Goal: Task Accomplishment & Management: Manage account settings

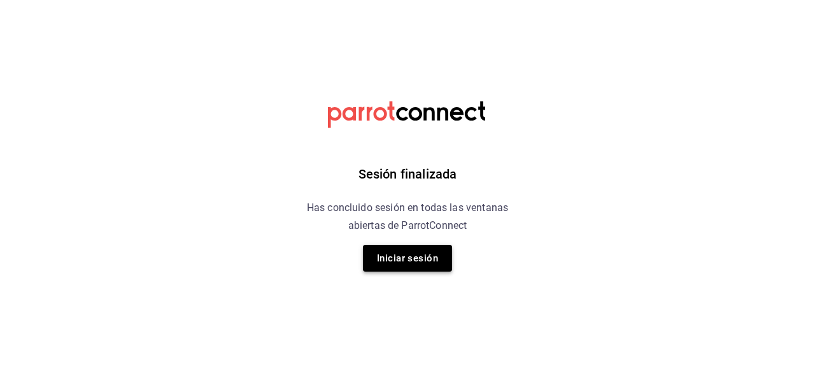
click at [402, 264] on button "Iniciar sesión" at bounding box center [407, 258] width 89 height 27
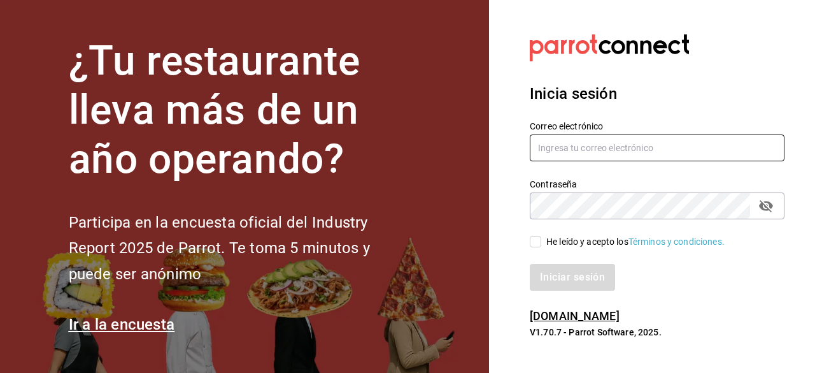
click at [562, 136] on input "text" at bounding box center [657, 147] width 255 height 27
type input "[EMAIL_ADDRESS][DOMAIN_NAME]"
click at [537, 238] on input "He leído y acepto los Términos y condiciones." at bounding box center [535, 241] width 11 height 11
checkbox input "true"
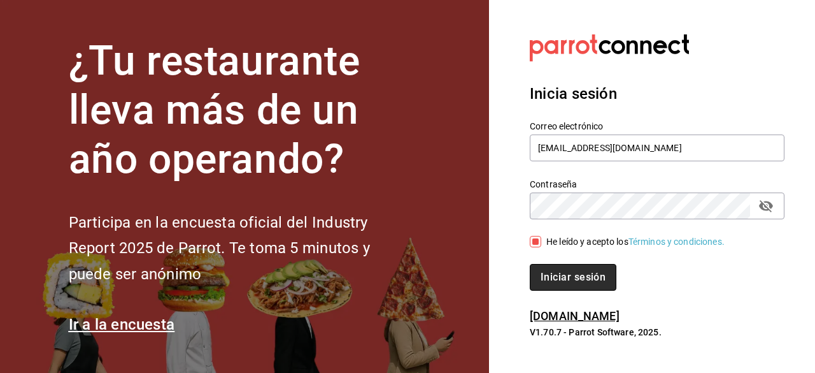
click at [559, 276] on button "Iniciar sesión" at bounding box center [573, 277] width 87 height 27
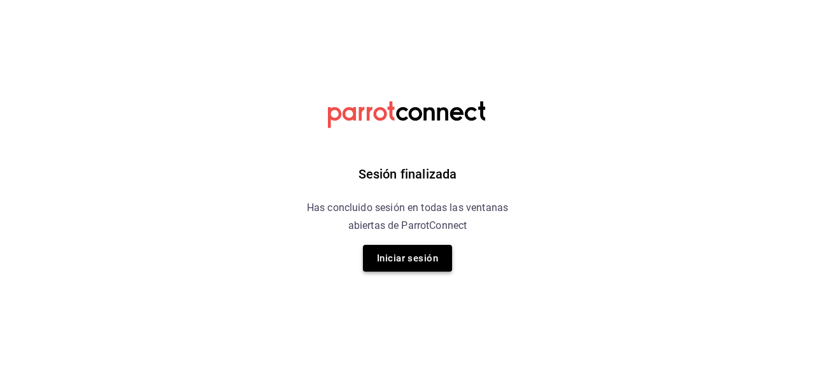
click at [397, 266] on button "Iniciar sesión" at bounding box center [407, 258] width 89 height 27
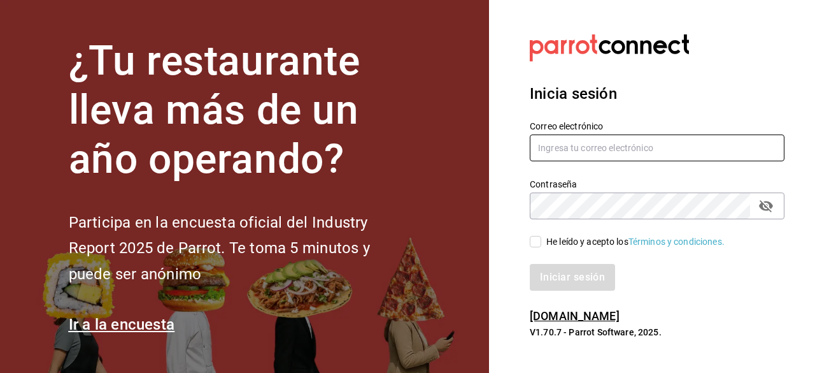
click at [611, 155] on input "text" at bounding box center [657, 147] width 255 height 27
type input "lachivacafe@gmail.com"
click at [535, 249] on div "Iniciar sesión" at bounding box center [650, 269] width 270 height 42
click at [537, 237] on input "He leído y acepto los Términos y condiciones." at bounding box center [535, 241] width 11 height 11
checkbox input "true"
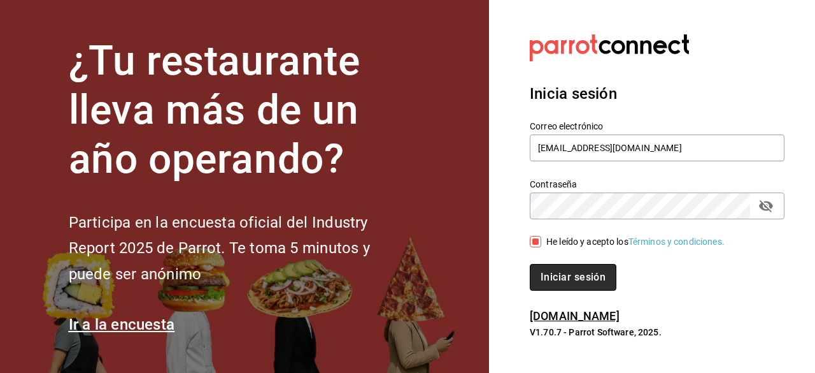
click at [557, 277] on button "Iniciar sesión" at bounding box center [573, 277] width 87 height 27
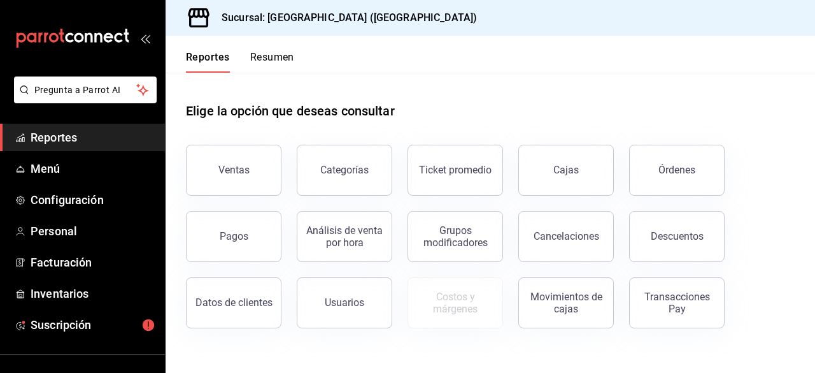
click at [74, 132] on span "Reportes" at bounding box center [93, 137] width 124 height 17
click at [43, 139] on span "Reportes" at bounding box center [93, 137] width 124 height 17
click at [266, 68] on button "Resumen" at bounding box center [272, 62] width 44 height 22
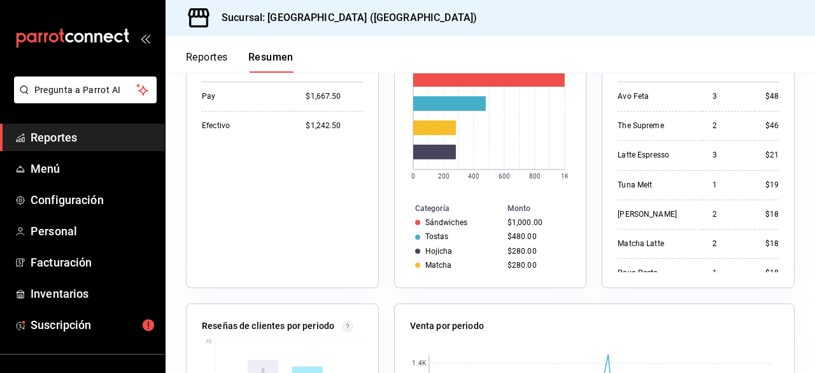
scroll to position [130, 0]
